Goal: Navigation & Orientation: Find specific page/section

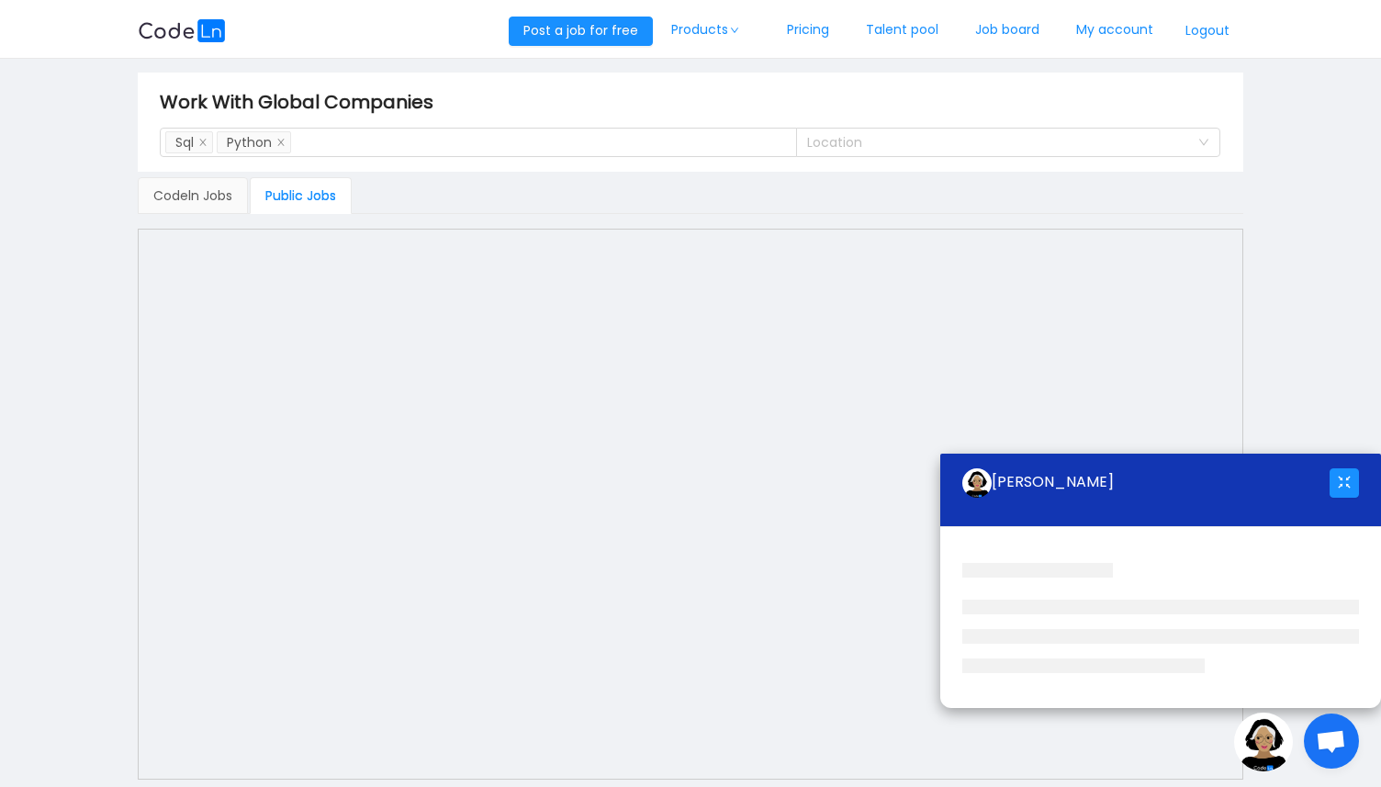
click at [1309, 745] on span "Open chat" at bounding box center [1331, 740] width 55 height 55
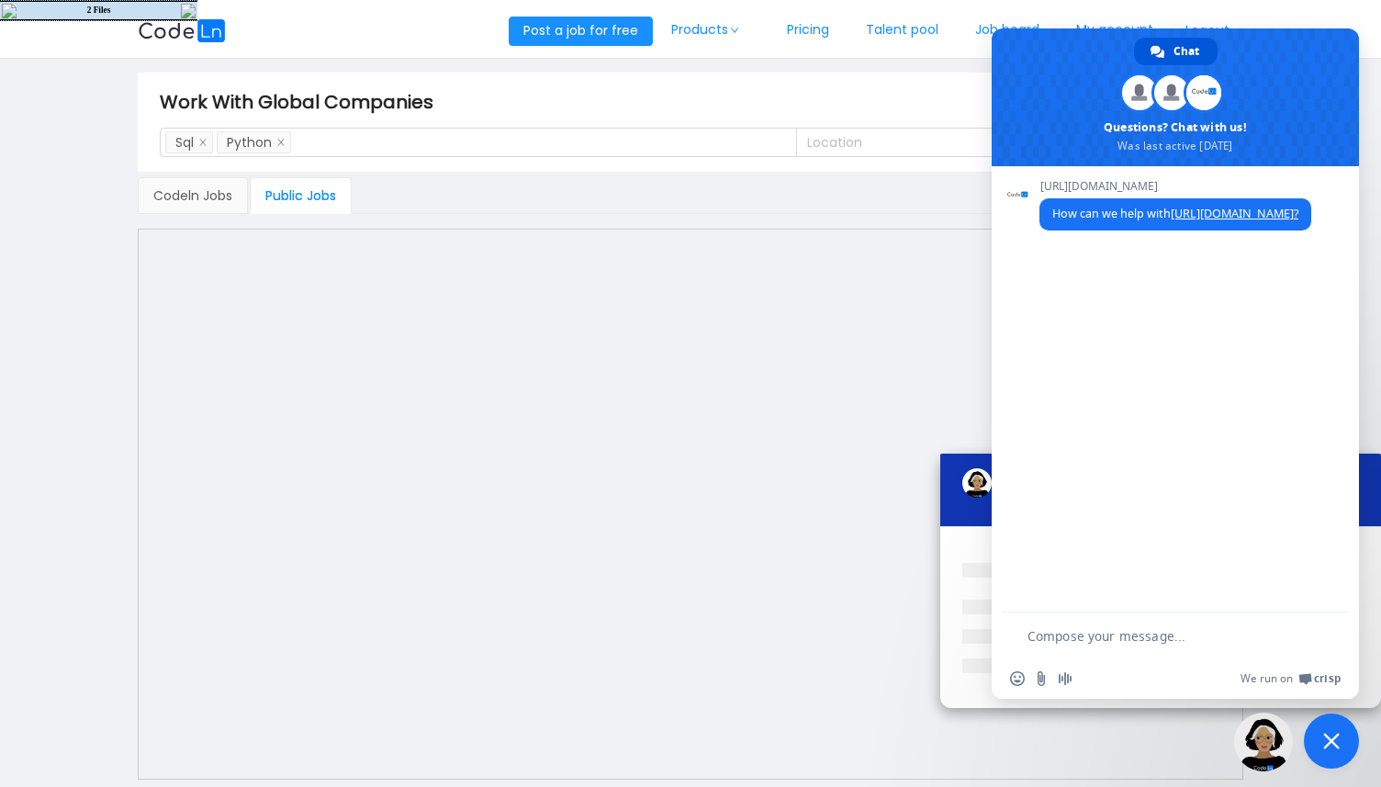
click at [1338, 745] on span "Close chat" at bounding box center [1331, 741] width 17 height 17
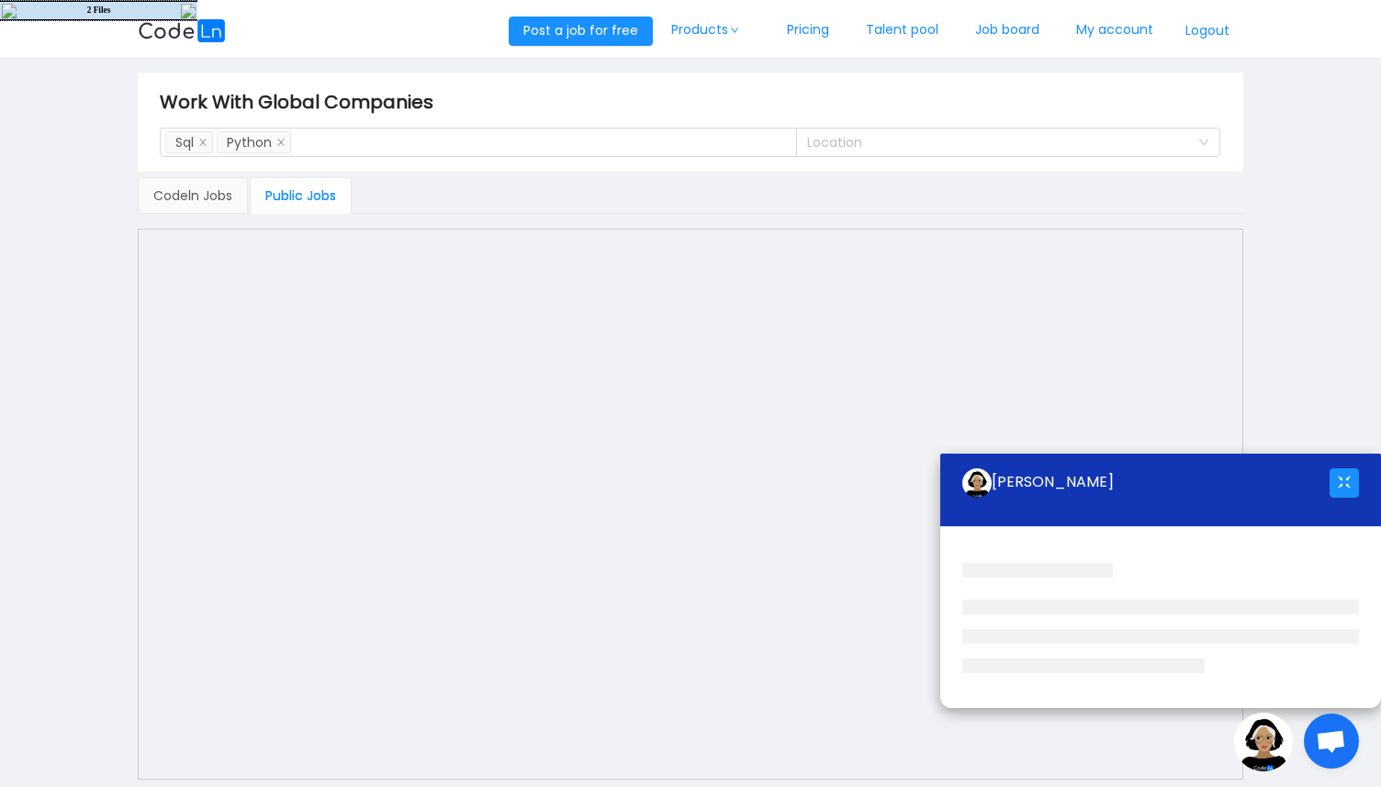
click at [1271, 748] on img at bounding box center [1263, 741] width 59 height 59
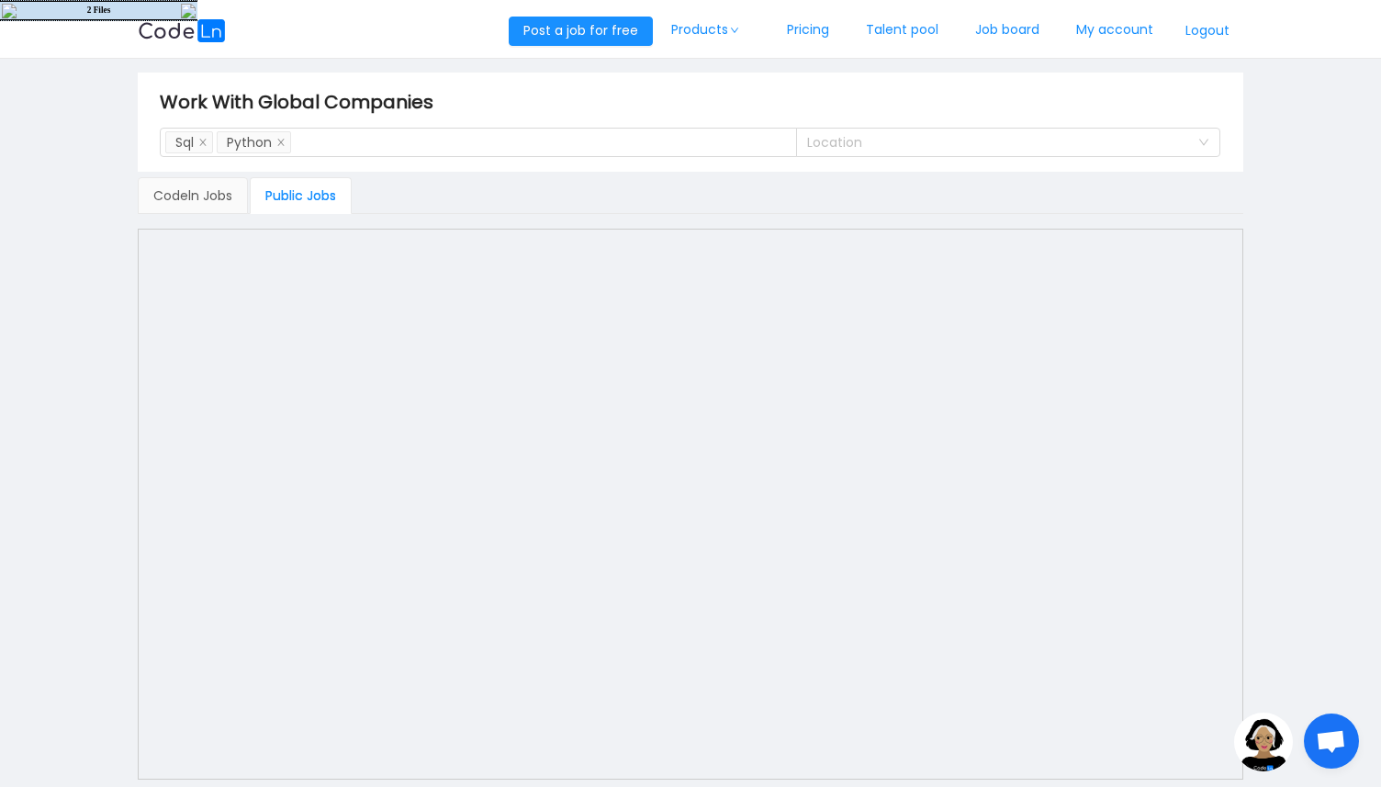
click at [1271, 748] on img at bounding box center [1263, 741] width 59 height 59
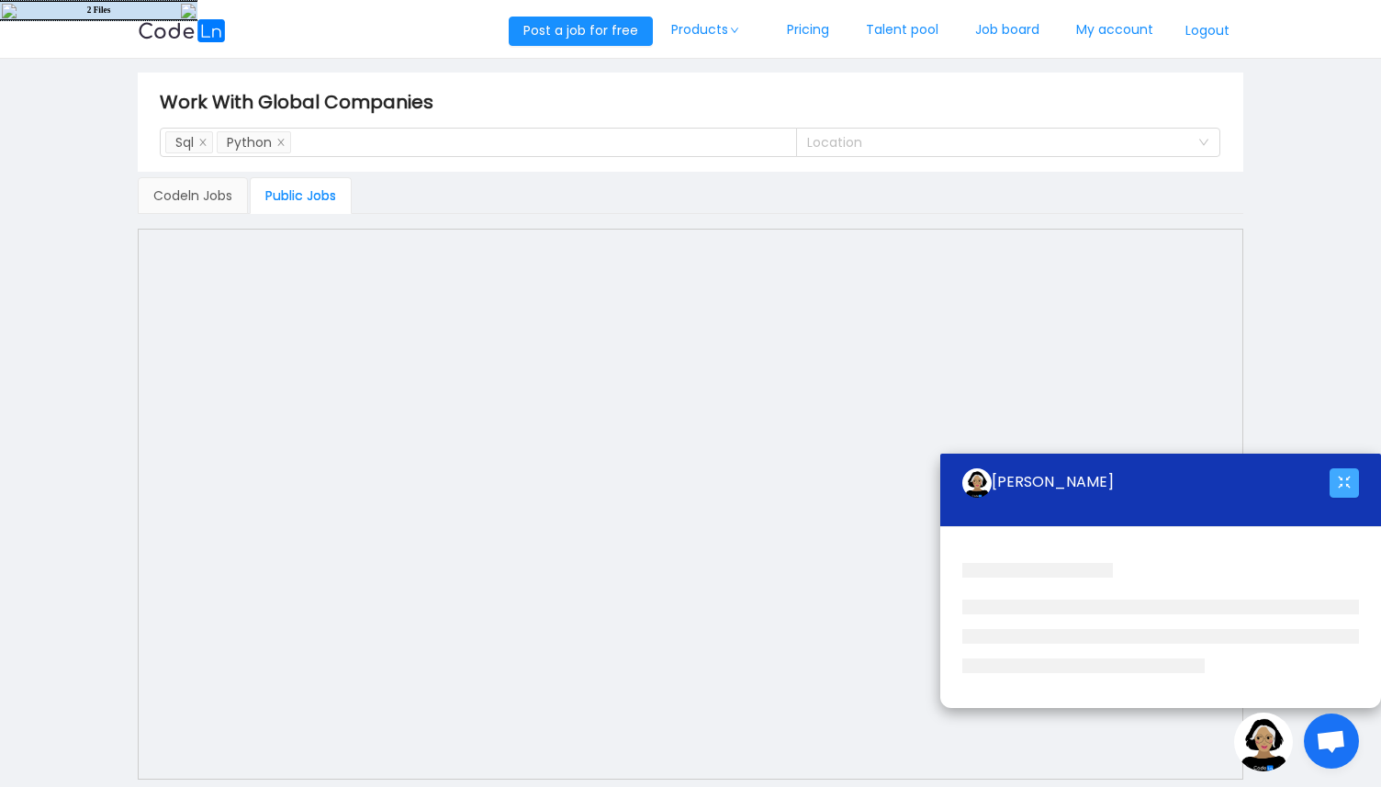
click at [1351, 479] on button "button" at bounding box center [1343, 482] width 29 height 29
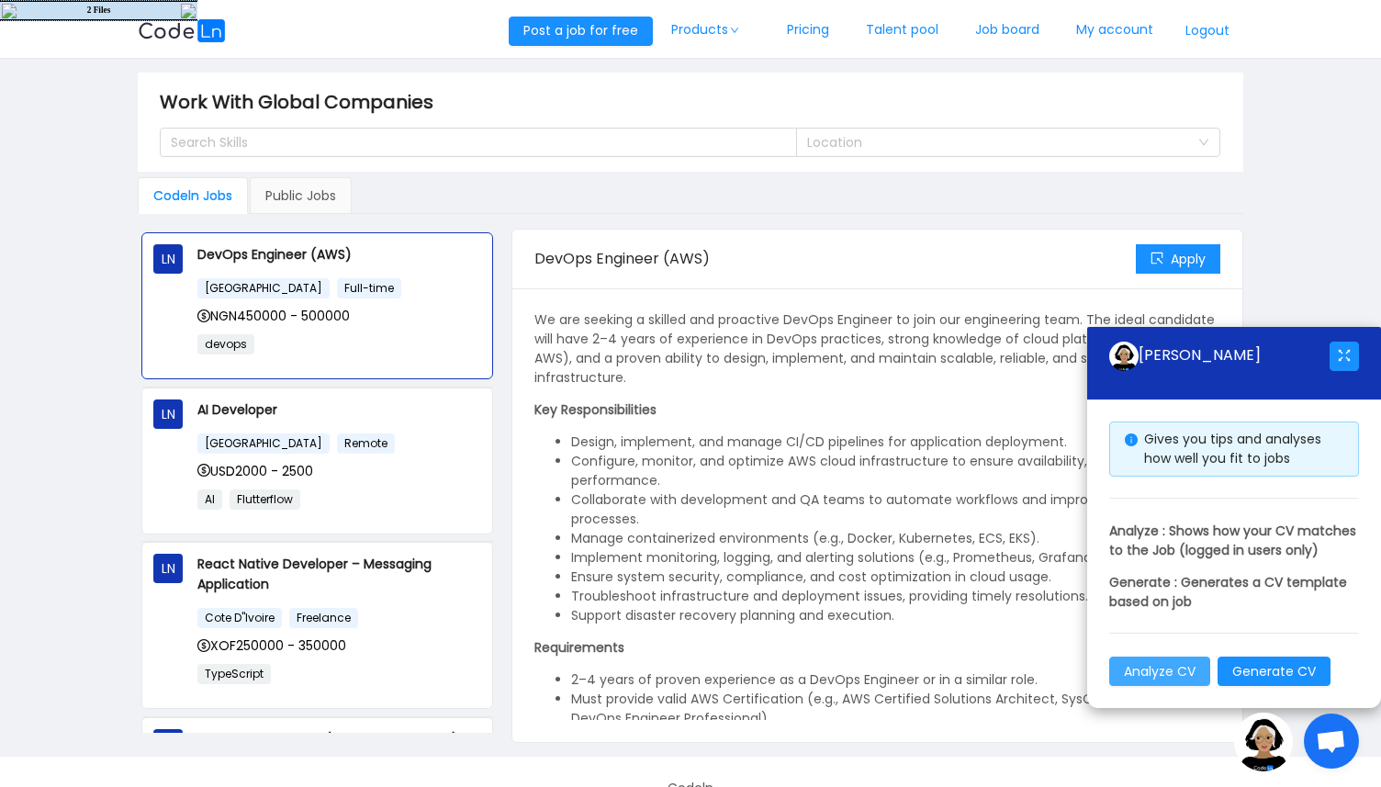
click at [1155, 669] on button "Analyze CV" at bounding box center [1159, 670] width 101 height 29
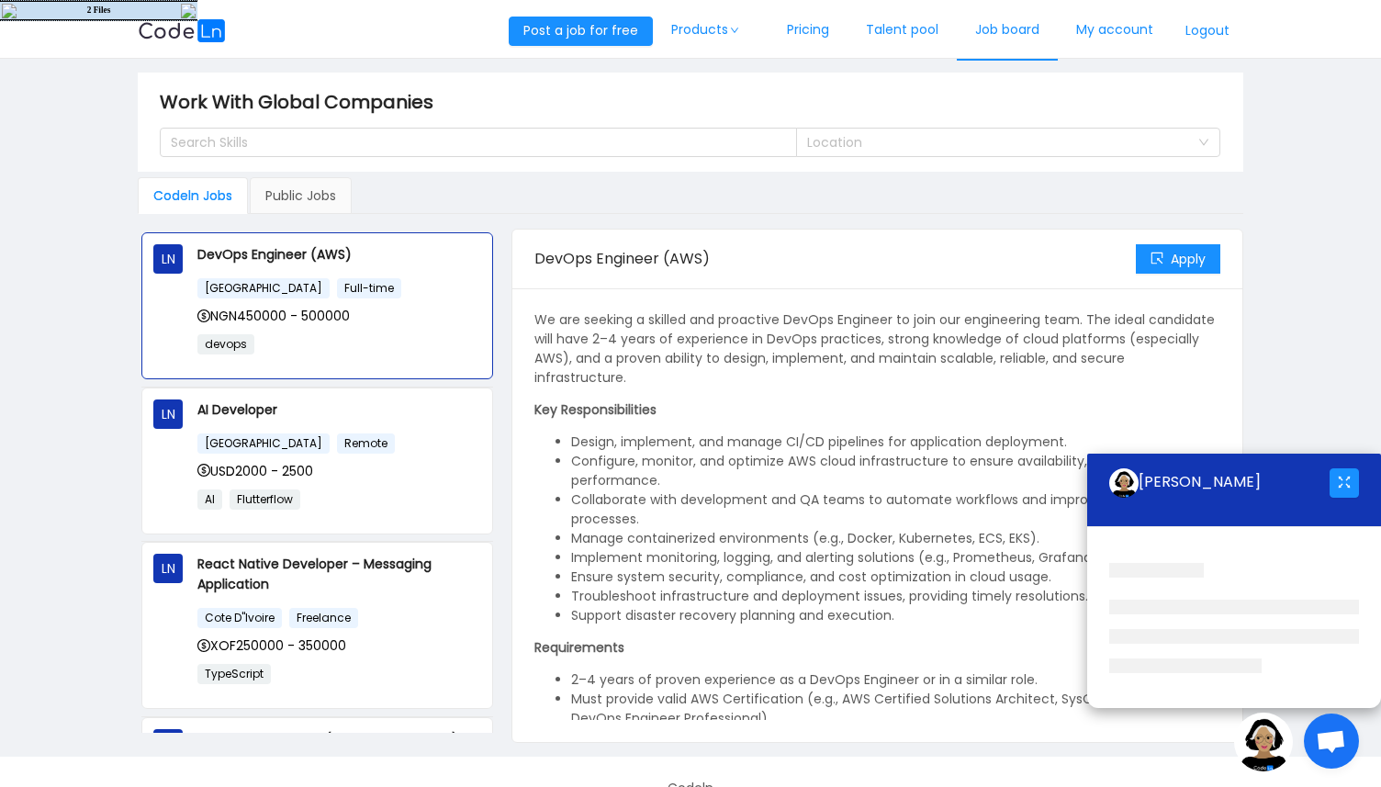
click at [1048, 39] on link "Job board" at bounding box center [1007, 30] width 101 height 61
click at [1006, 37] on link "Job board" at bounding box center [1007, 30] width 101 height 61
click at [878, 23] on link "Talent pool" at bounding box center [901, 30] width 109 height 61
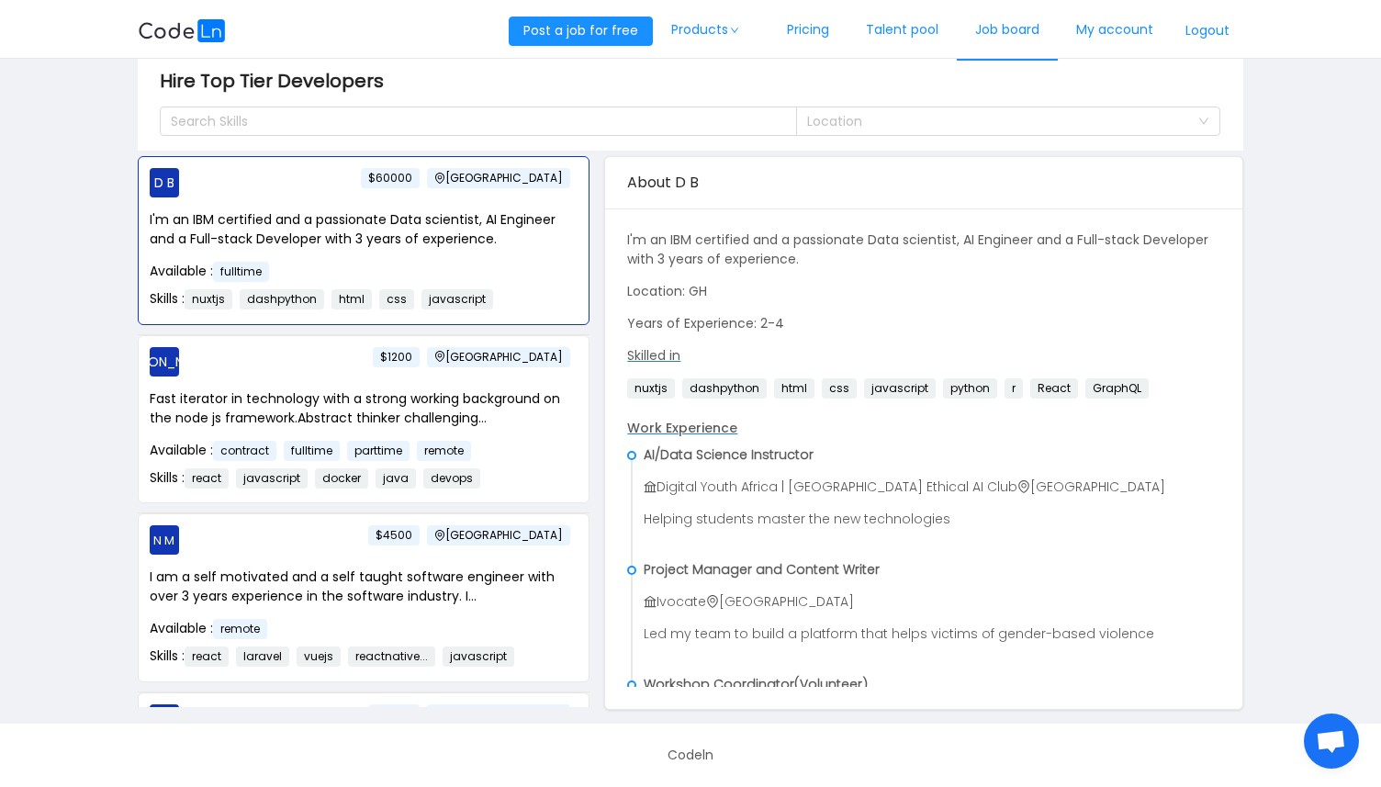
click at [980, 28] on link "Job board" at bounding box center [1007, 30] width 101 height 61
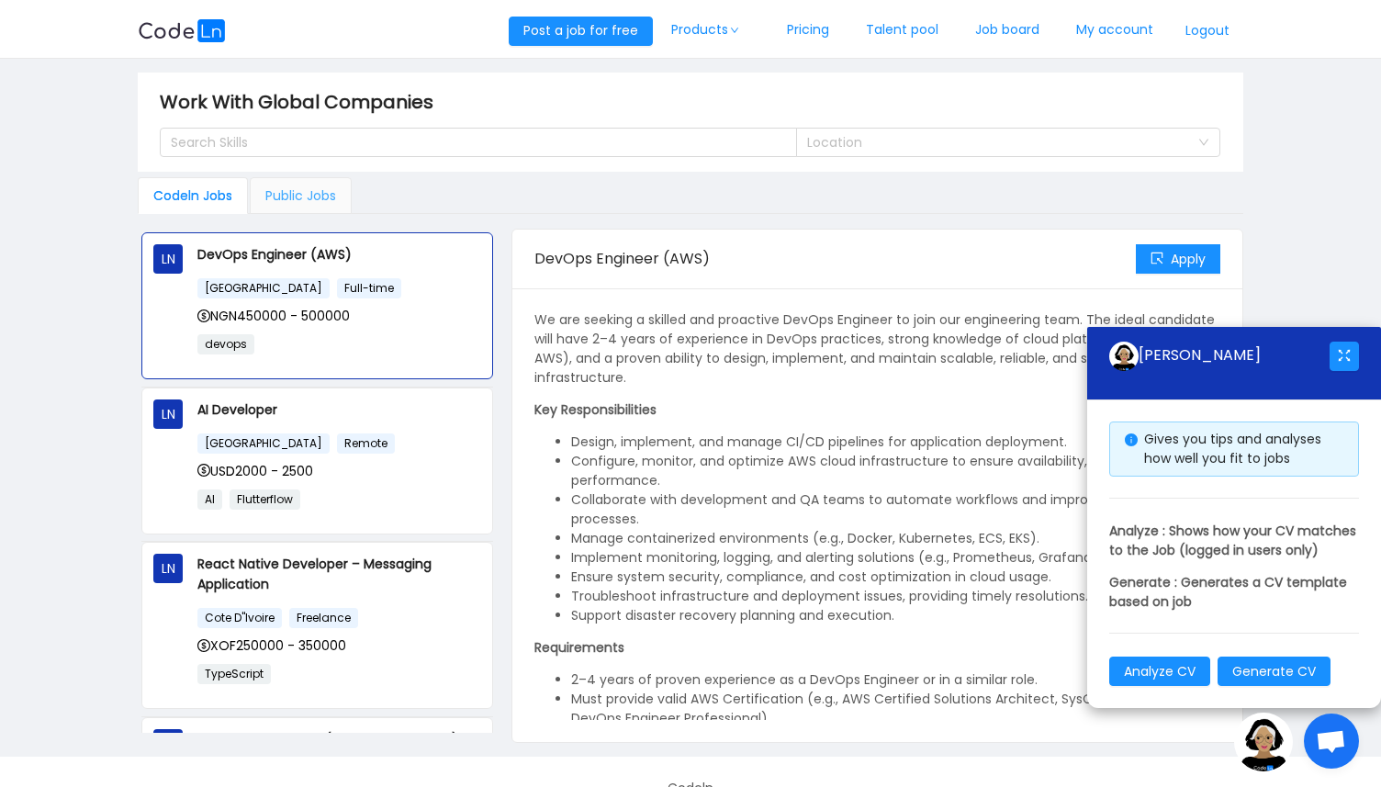
click at [292, 200] on div "Public Jobs" at bounding box center [301, 195] width 102 height 37
